Goal: Contribute content

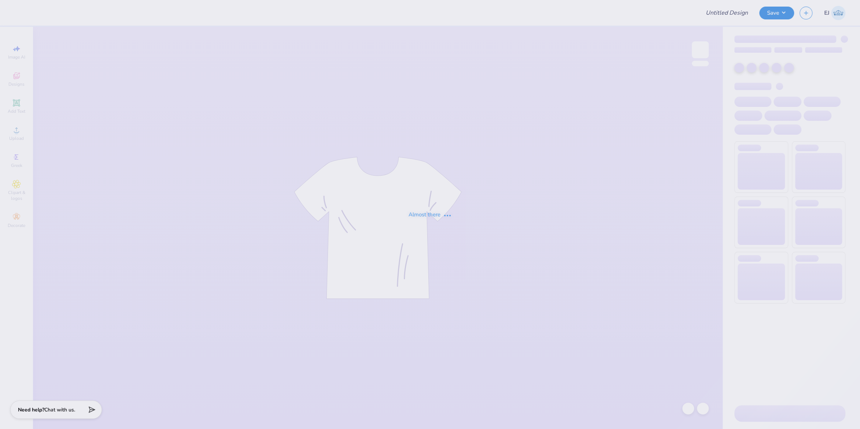
type input "University of Houston Proofs"
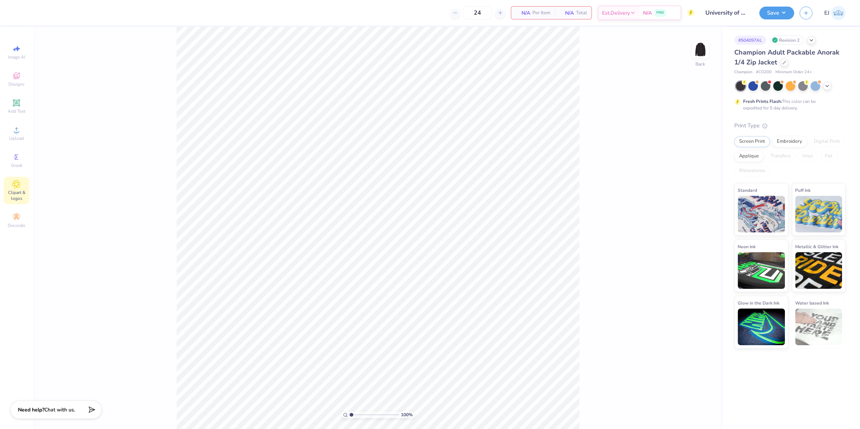
click at [21, 183] on div "Clipart & logos" at bounding box center [17, 190] width 26 height 27
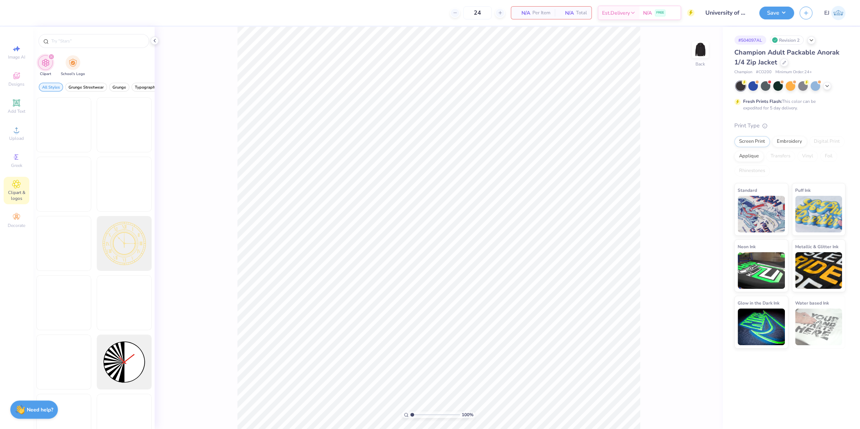
click at [105, 33] on div at bounding box center [94, 39] width 122 height 25
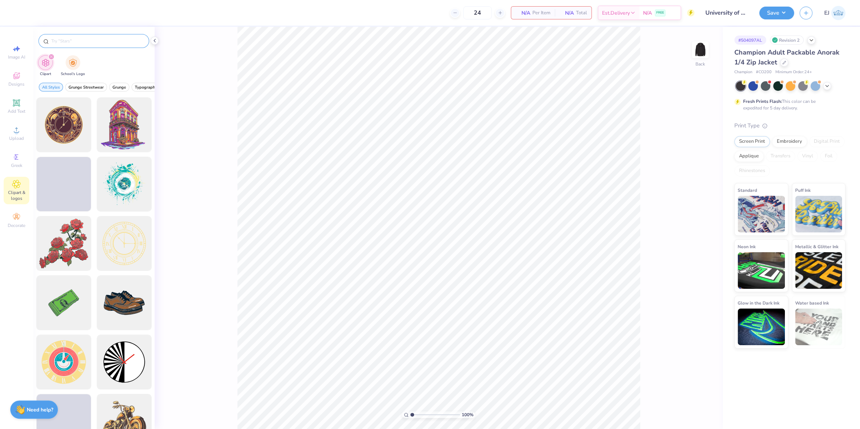
click at [109, 44] on input "text" at bounding box center [98, 40] width 94 height 7
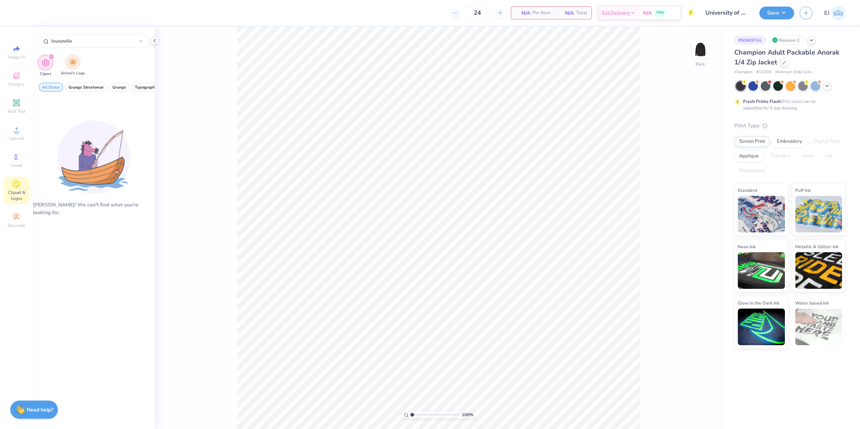
type input "louiseville"
click at [72, 64] on img "filter for School's Logo" at bounding box center [73, 62] width 8 height 8
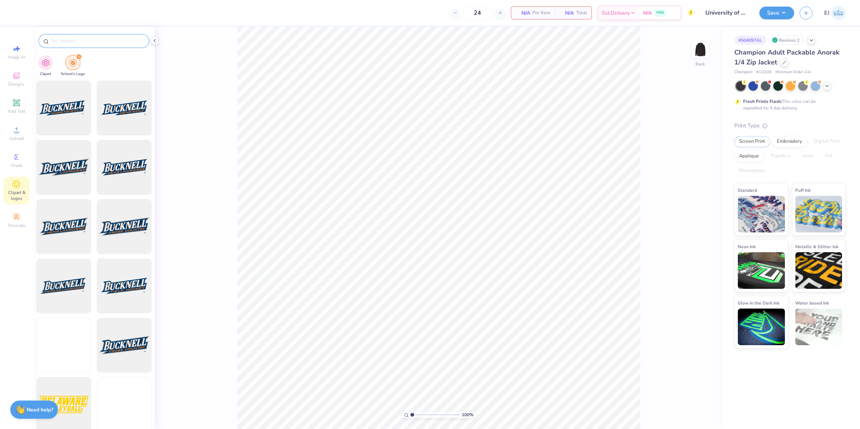
click at [80, 43] on input "text" at bounding box center [98, 40] width 94 height 7
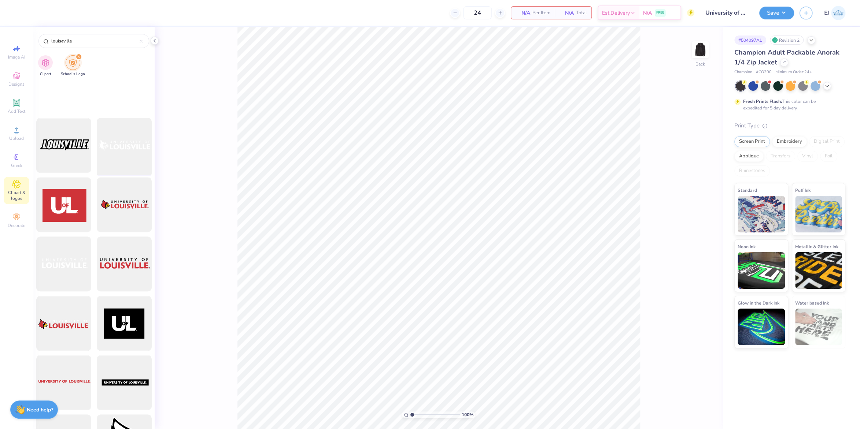
scroll to position [660, 0]
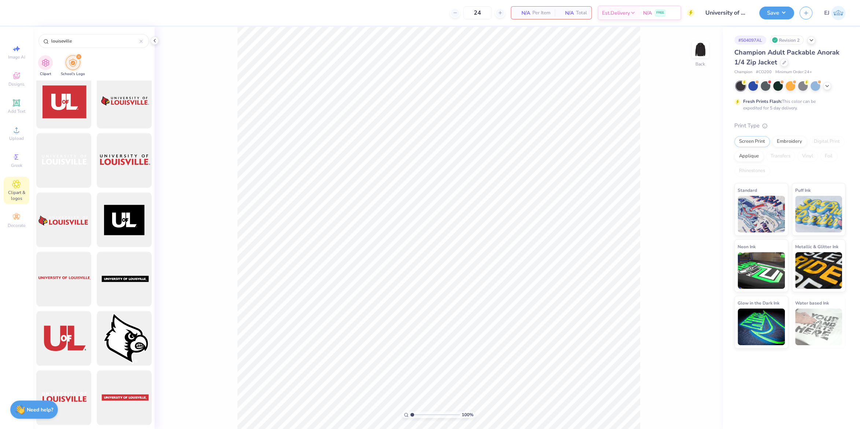
type input "louiseville"
